Goal: Task Accomplishment & Management: Complete application form

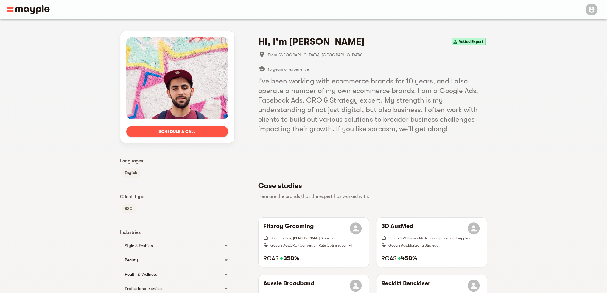
click at [210, 134] on span "Schedule a call" at bounding box center [177, 131] width 92 height 7
